Goal: Navigation & Orientation: Find specific page/section

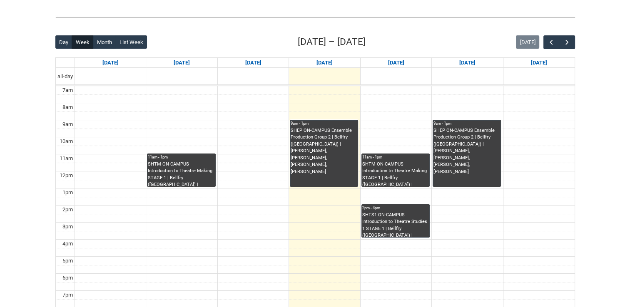
scroll to position [185, 0]
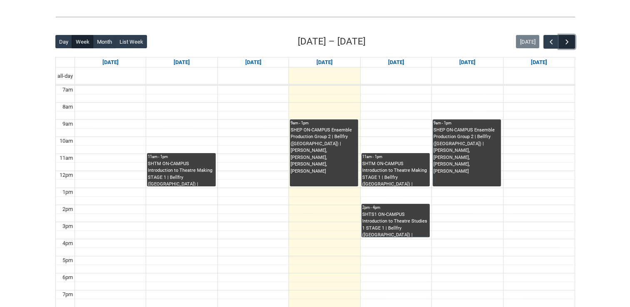
click at [571, 43] on button "button" at bounding box center [567, 42] width 16 height 14
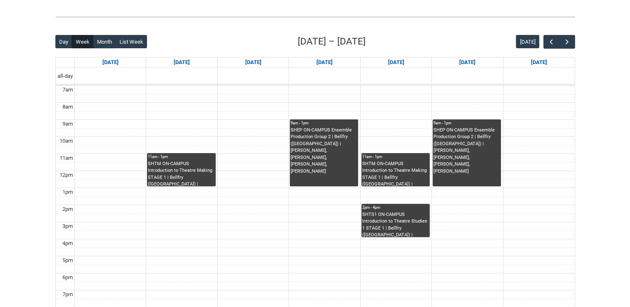
click at [591, 49] on div "Skip to Main Content Collarts Education Community Home New Enrolment Applicatio…" at bounding box center [315, 125] width 630 height 620
click at [568, 45] on span "button" at bounding box center [567, 42] width 8 height 8
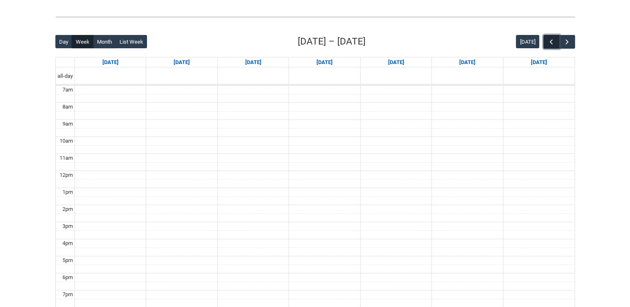
click at [553, 42] on span "button" at bounding box center [551, 42] width 8 height 8
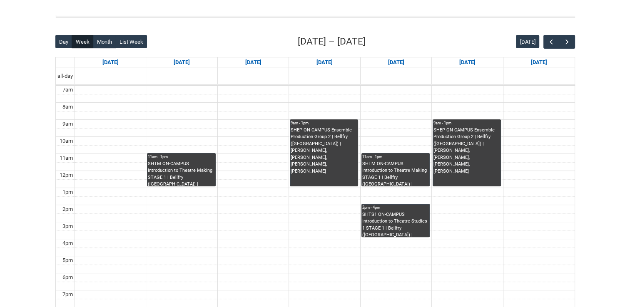
click at [601, 69] on div "Skip to Main Content Collarts Education Community Home New Enrolment Applicatio…" at bounding box center [315, 125] width 630 height 620
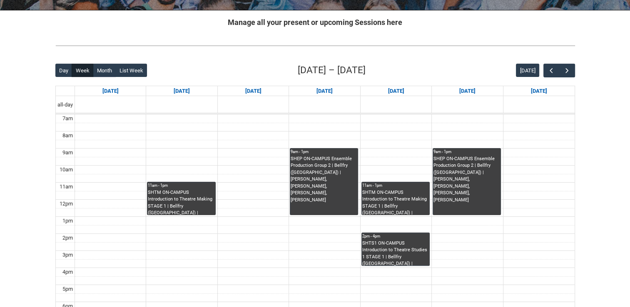
scroll to position [153, 0]
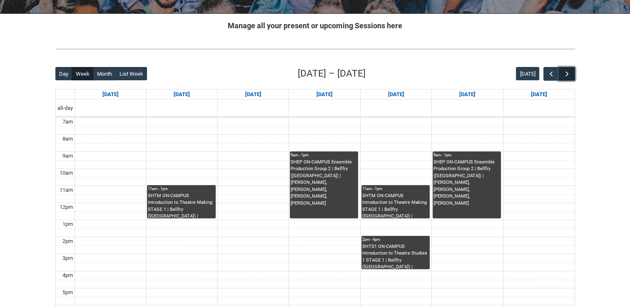
click at [570, 72] on span "button" at bounding box center [567, 74] width 8 height 8
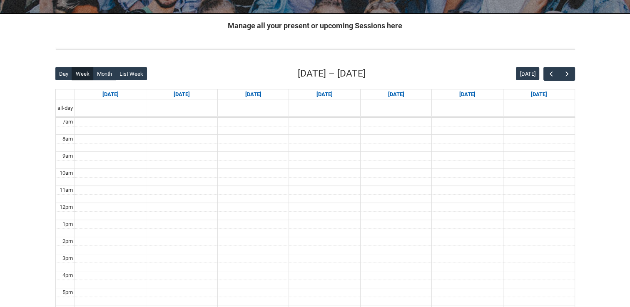
click at [542, 56] on div at bounding box center [315, 49] width 533 height 22
click at [551, 72] on span "button" at bounding box center [551, 74] width 8 height 8
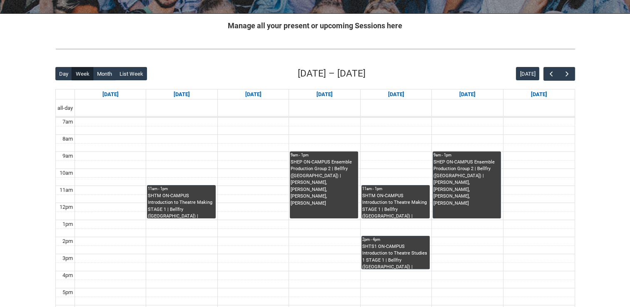
click at [603, 65] on div "Skip to Main Content Collarts Education Community Home New Enrolment Applicatio…" at bounding box center [315, 157] width 630 height 620
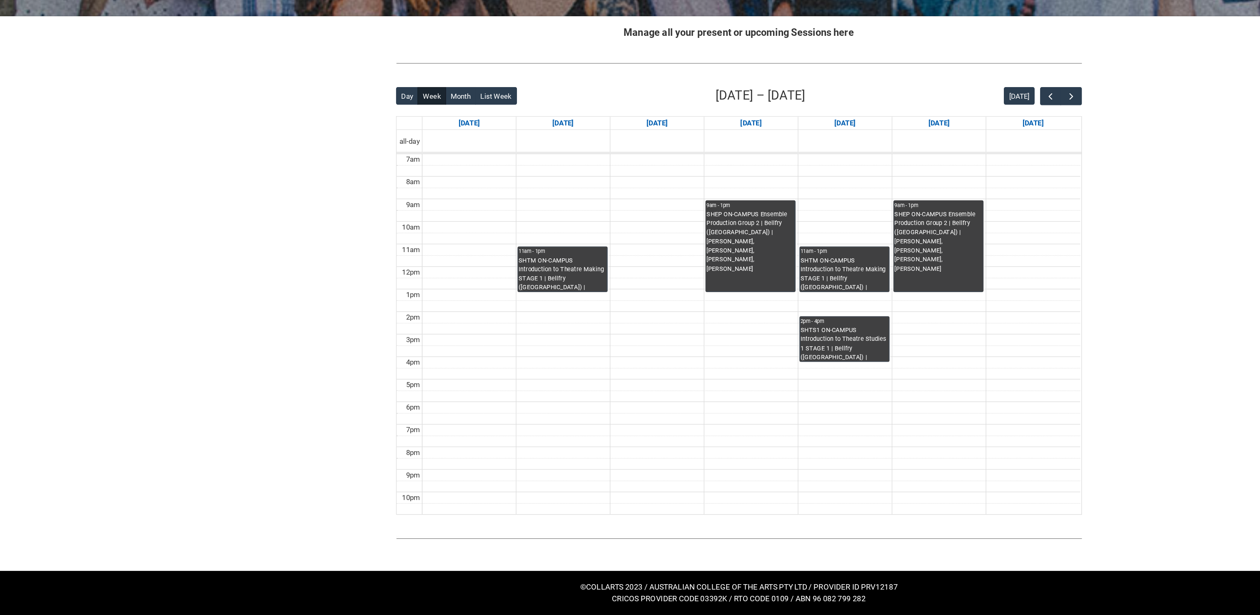
scroll to position [0, 0]
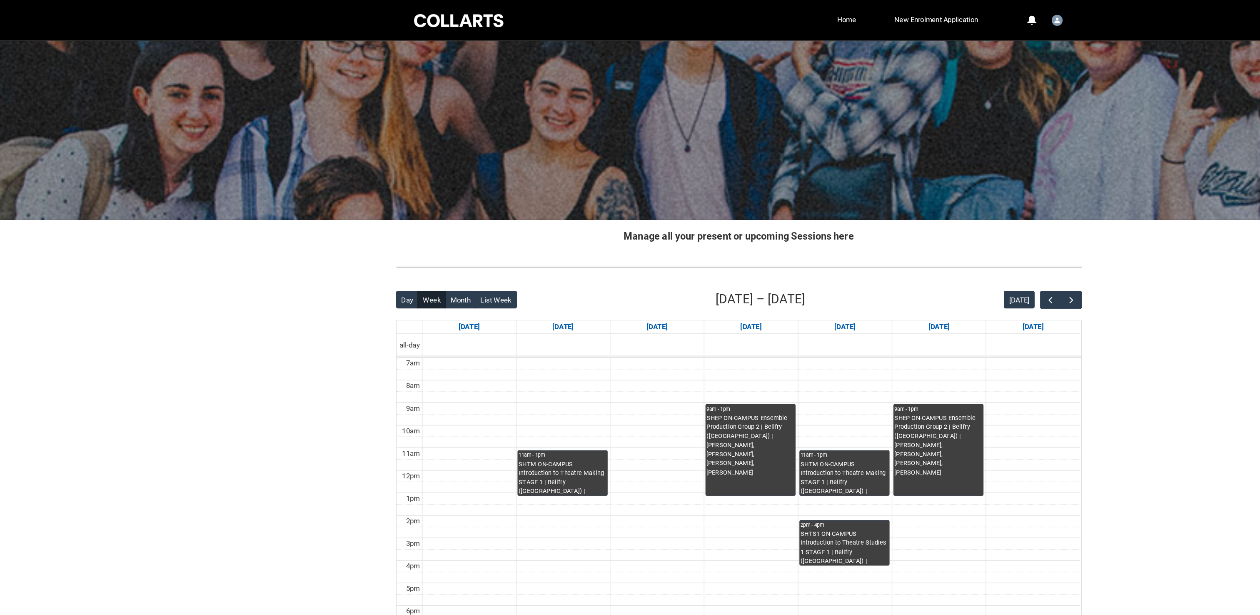
click at [636, 163] on div at bounding box center [630, 99] width 1260 height 136
click at [636, 118] on div at bounding box center [630, 99] width 1260 height 136
